Goal: Consume media (video, audio): Consume media (video, audio)

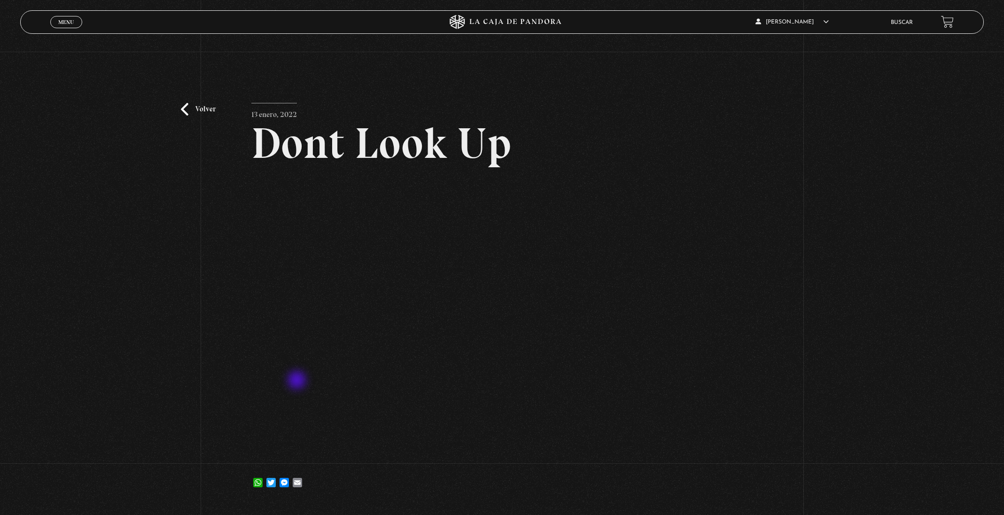
scroll to position [70, 0]
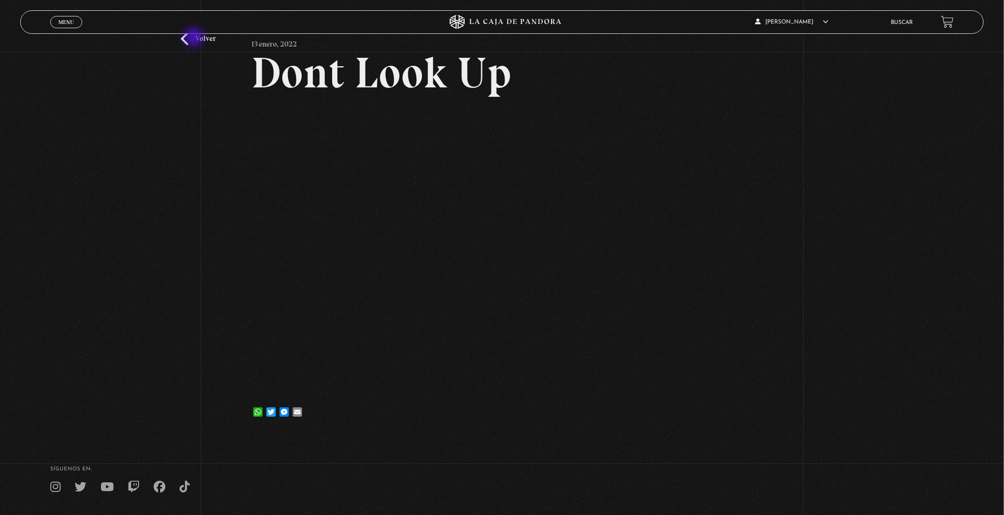
click at [195, 38] on link "Volver" at bounding box center [198, 38] width 35 height 13
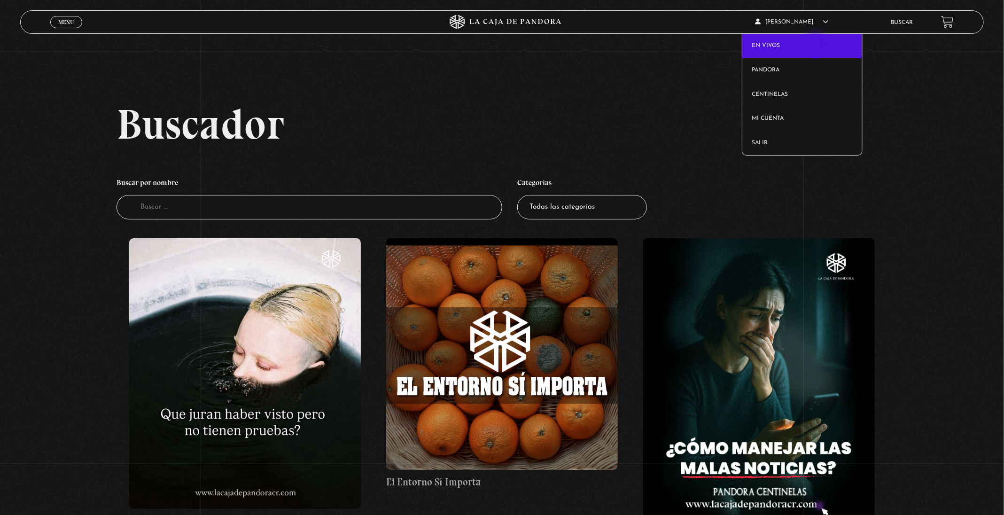
click at [817, 44] on link "En vivos" at bounding box center [802, 46] width 119 height 24
